Goal: Information Seeking & Learning: Learn about a topic

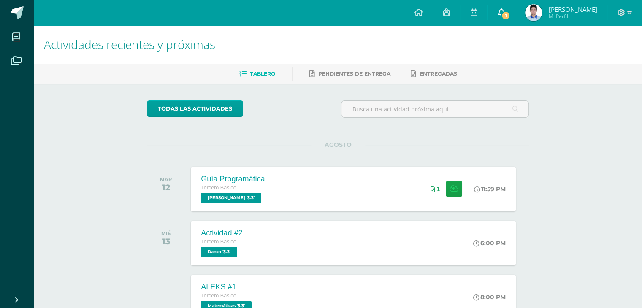
click at [504, 13] on icon at bounding box center [500, 12] width 7 height 8
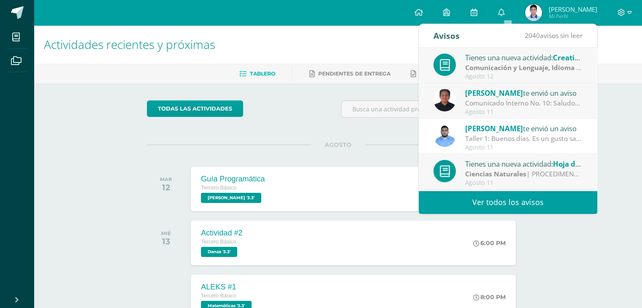
click at [498, 61] on div "Tienes una nueva actividad: Creative Mural: Religious Figure and exposition" at bounding box center [523, 57] width 117 height 11
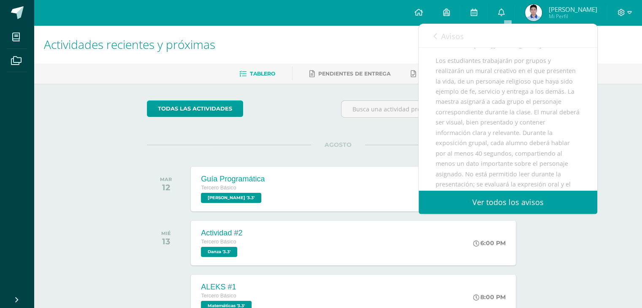
scroll to position [116, 0]
click at [619, 178] on div "Actividades recientes y próximas Tablero Pendientes de entrega Entregadas todas…" at bounding box center [338, 279] width 608 height 509
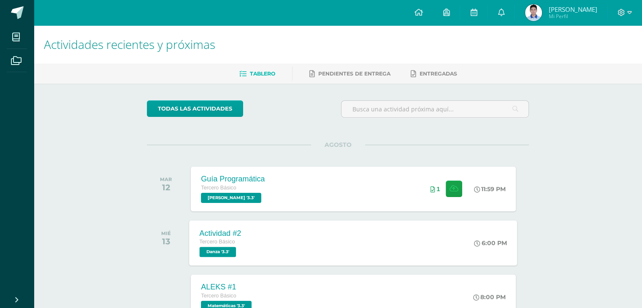
click at [345, 242] on div "Actividad #2 Tercero Básico Danza '3.3' 6:00 PM Actividad #2 Danza Cargando con…" at bounding box center [353, 242] width 328 height 45
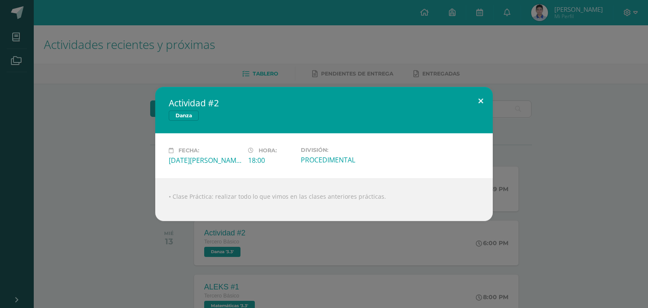
click at [476, 102] on button at bounding box center [481, 101] width 24 height 29
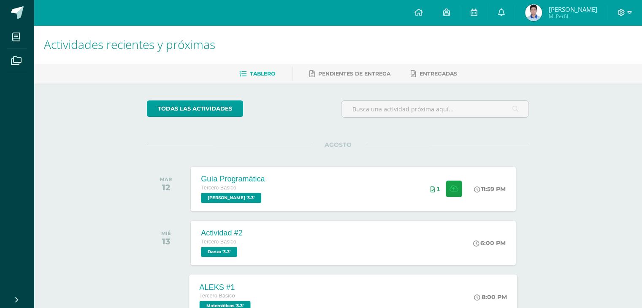
click at [410, 287] on div "ALEKS #1 Tercero Básico Matemáticas '3.3' 8:00 PM ALEKS #1 Matemáticas Cargando…" at bounding box center [353, 296] width 328 height 45
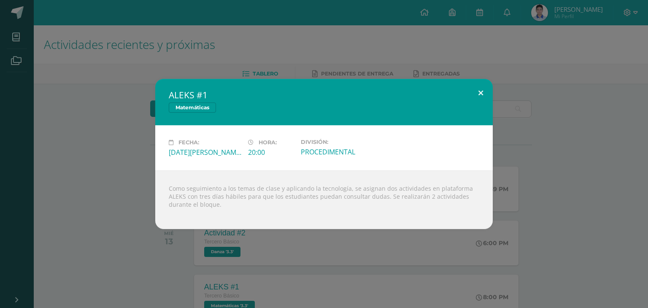
click at [482, 90] on button at bounding box center [481, 93] width 24 height 29
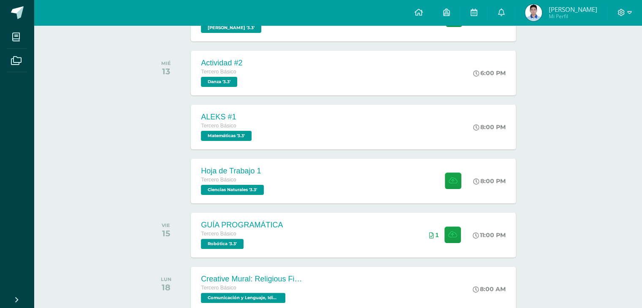
scroll to position [165, 0]
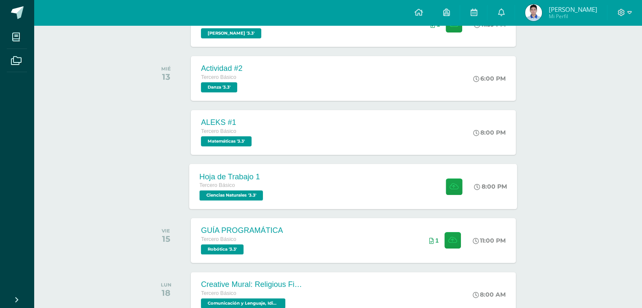
click at [368, 186] on div "Hoja de Trabajo 1 Tercero Básico Ciencias Naturales '3.3' 8:00 PM Hoja de Traba…" at bounding box center [353, 186] width 328 height 45
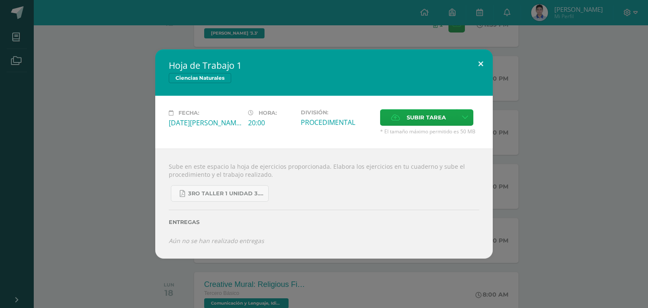
click at [480, 62] on button at bounding box center [481, 63] width 24 height 29
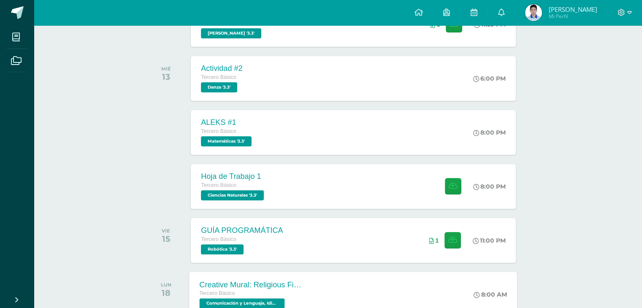
click at [397, 283] on div "Creative Mural: Religious Figure and exposition Tercero Básico Comunicación y L…" at bounding box center [353, 294] width 328 height 45
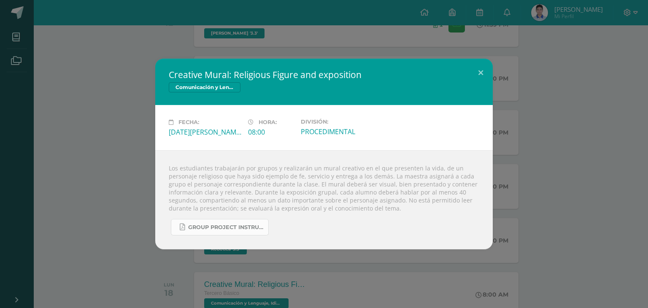
click at [201, 224] on span "Group Project Instructions - Mural.pdf" at bounding box center [226, 227] width 76 height 7
click at [477, 71] on button at bounding box center [481, 73] width 24 height 29
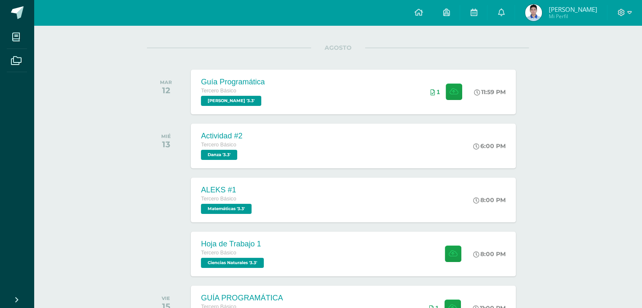
scroll to position [0, 0]
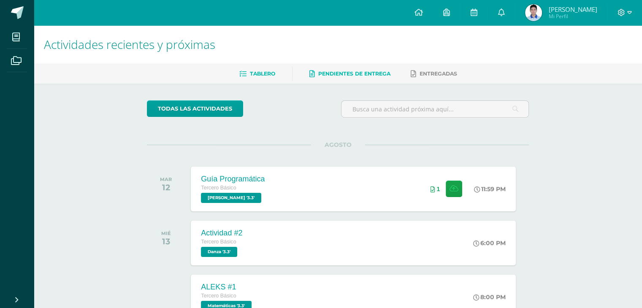
click at [373, 78] on link "Pendientes de entrega" at bounding box center [349, 73] width 81 height 13
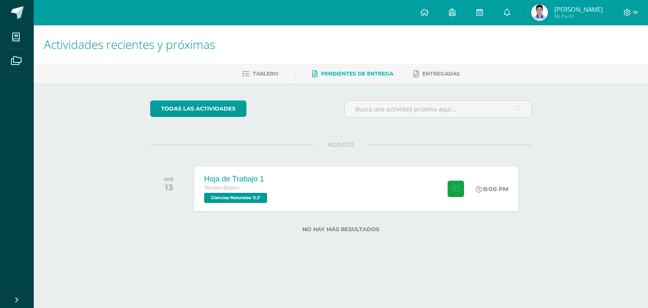
click at [548, 16] on img at bounding box center [539, 12] width 17 height 17
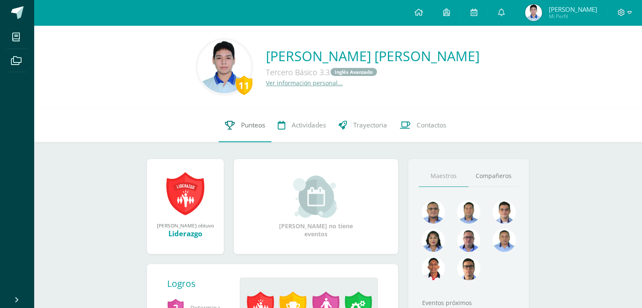
click at [260, 124] on span "Punteos" at bounding box center [253, 125] width 24 height 9
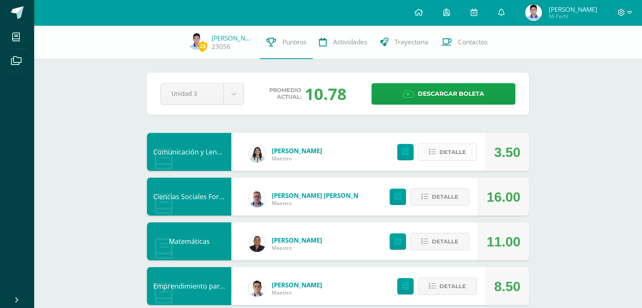
click at [463, 148] on span "Detalle" at bounding box center [452, 152] width 27 height 16
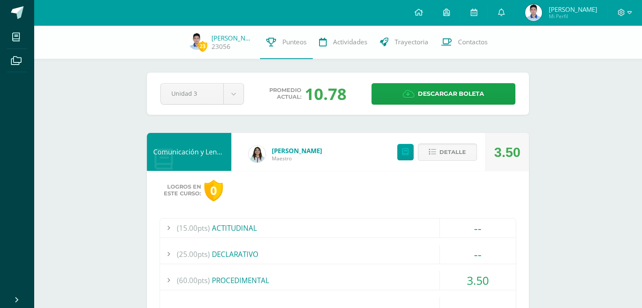
click at [172, 277] on div at bounding box center [168, 280] width 17 height 19
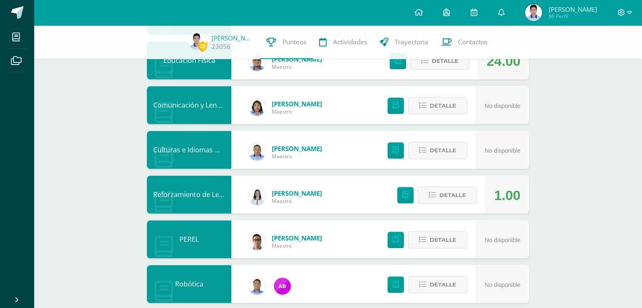
scroll to position [859, 0]
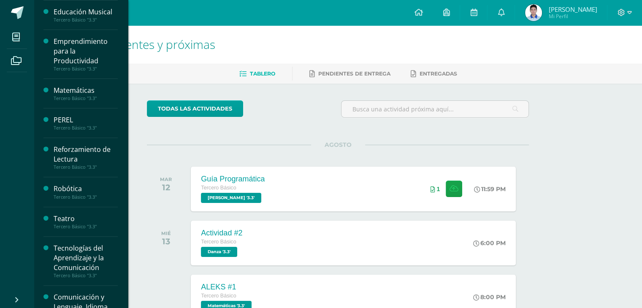
scroll to position [275, 0]
click at [92, 224] on div "Tercero Básico "3.3"" at bounding box center [86, 227] width 64 height 6
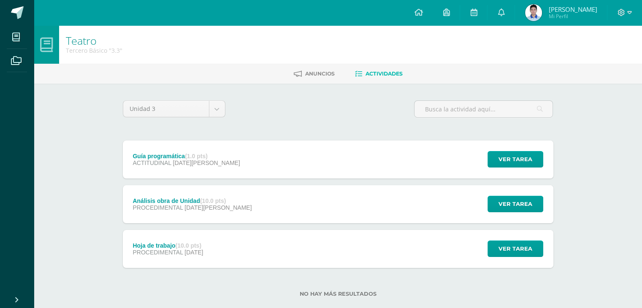
click at [311, 163] on div "Guía programática (1.0 pts) ACTITUDINAL [DATE][PERSON_NAME] Ver tarea Guía prog…" at bounding box center [338, 159] width 430 height 38
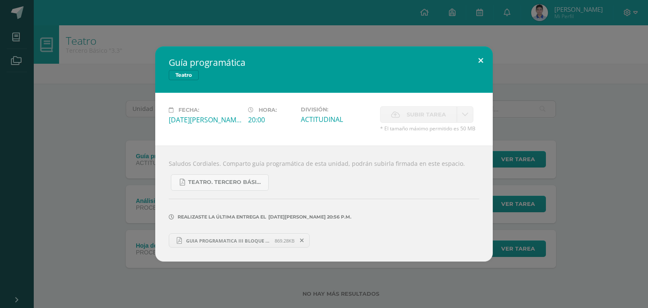
click at [478, 60] on button at bounding box center [481, 60] width 24 height 29
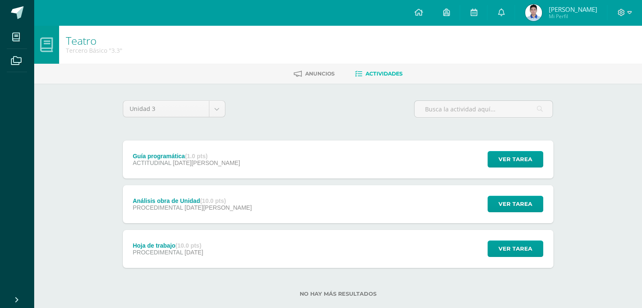
click at [314, 203] on div "Análisis obra de Unidad (10.0 pts) PROCEDIMENTAL 03 de Agosto Ver tarea Análisi…" at bounding box center [338, 204] width 430 height 38
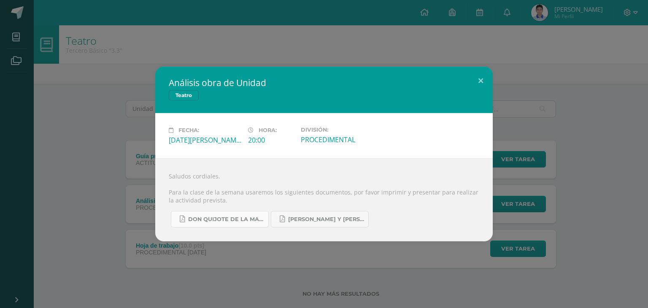
click at [240, 219] on span "Don quijote de la Mancha.pdf" at bounding box center [226, 219] width 76 height 7
click at [340, 217] on span "Romeo y Julieta.pdf" at bounding box center [326, 219] width 76 height 7
